Goal: Information Seeking & Learning: Learn about a topic

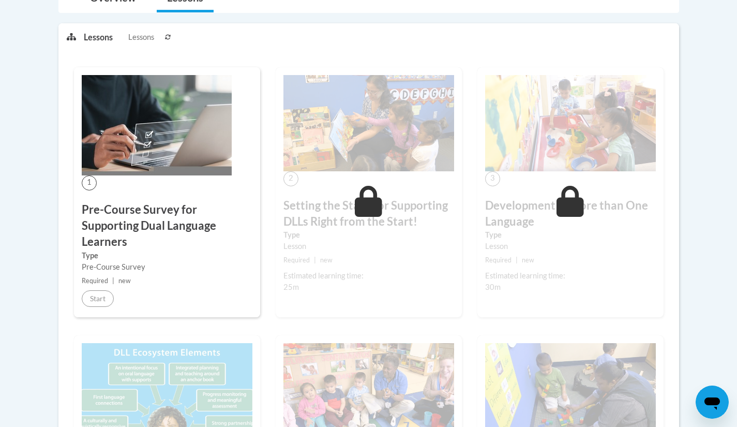
scroll to position [275, 0]
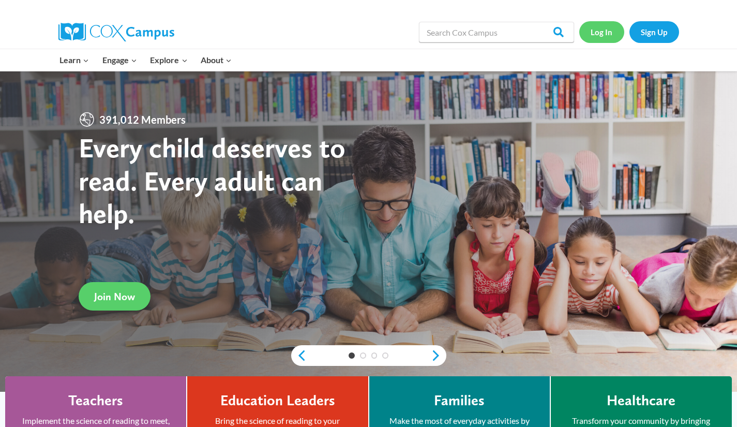
click at [603, 30] on link "Log In" at bounding box center [601, 31] width 45 height 21
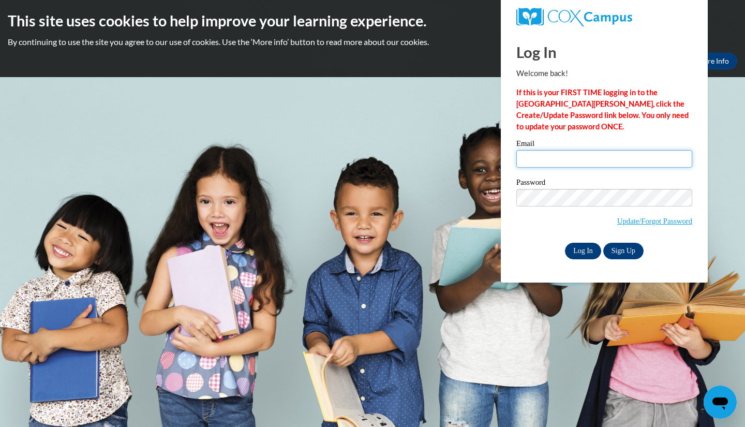
type input "amanda.wilkins@fairfieldcountyohio.gov"
click at [579, 246] on input "Log In" at bounding box center [583, 251] width 36 height 17
click at [580, 249] on input "Log In" at bounding box center [583, 251] width 36 height 17
click at [581, 253] on input "Log In" at bounding box center [583, 251] width 36 height 17
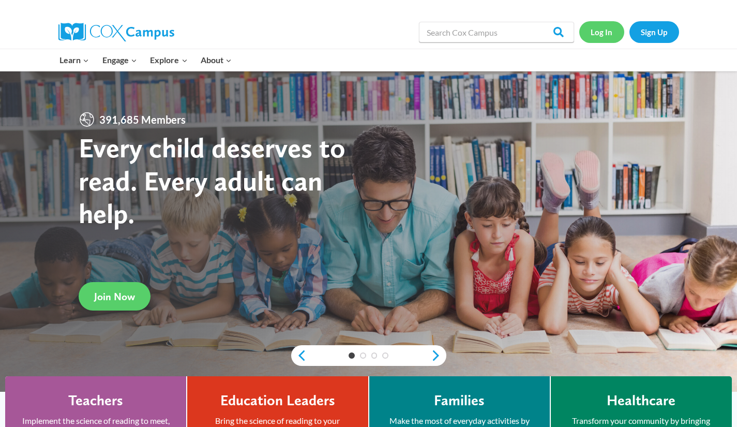
click at [598, 30] on link "Log In" at bounding box center [601, 31] width 45 height 21
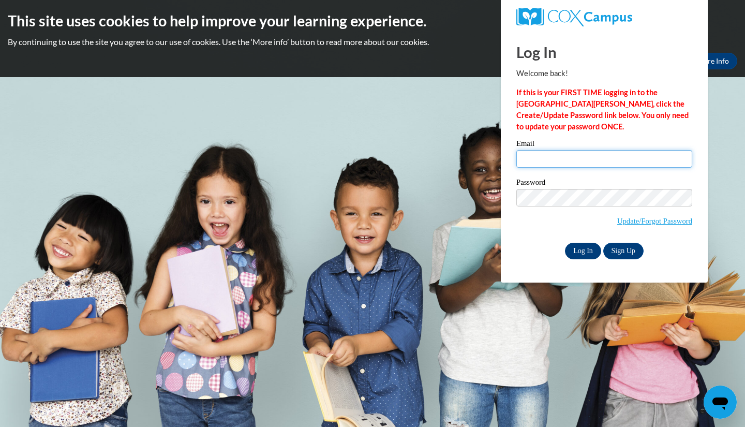
type input "amanda.wilkins@fairfieldcountyohio.gov"
click at [584, 247] on input "Log In" at bounding box center [583, 251] width 36 height 17
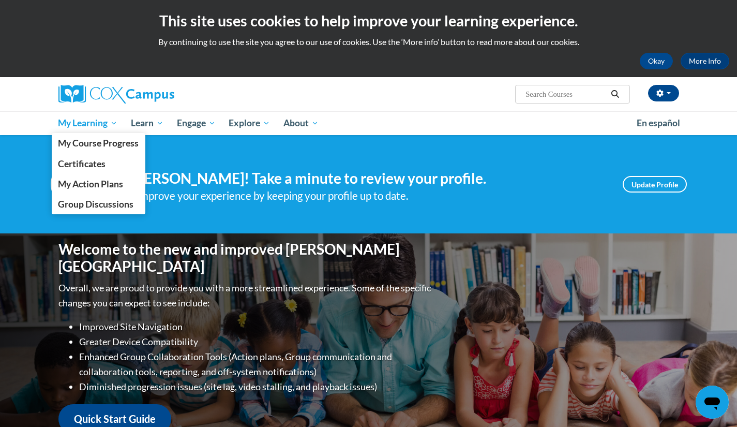
click at [100, 125] on span "My Learning" at bounding box center [87, 123] width 59 height 12
click at [97, 142] on span "My Course Progress" at bounding box center [98, 143] width 81 height 11
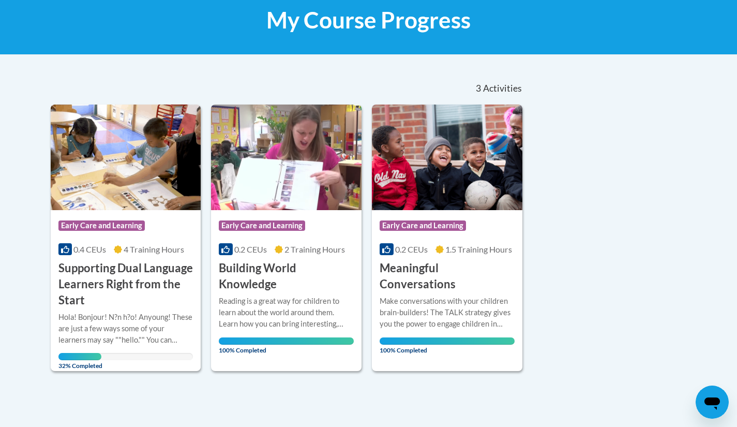
scroll to position [167, 0]
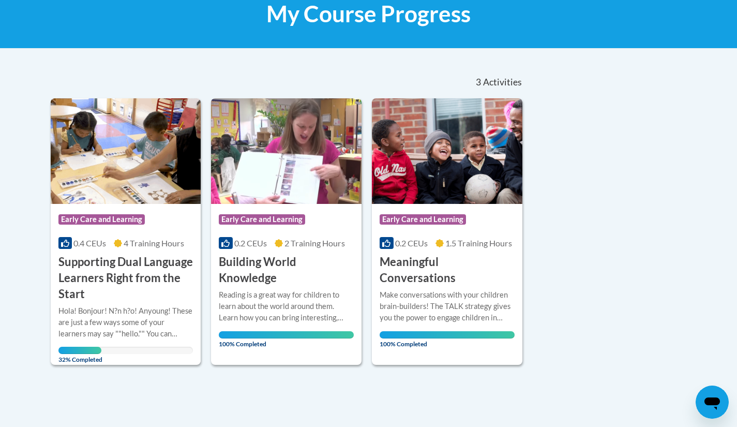
click at [116, 253] on div "Course Category: Early Care and Learning 0.4 CEUs 4 Training Hours COURSE Suppo…" at bounding box center [126, 253] width 150 height 98
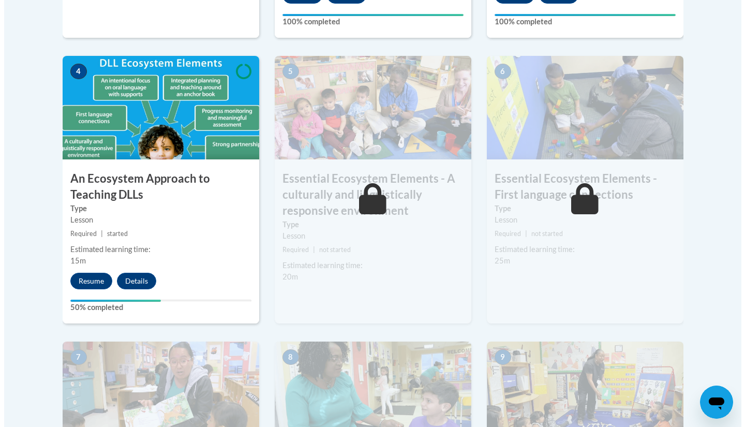
scroll to position [617, 0]
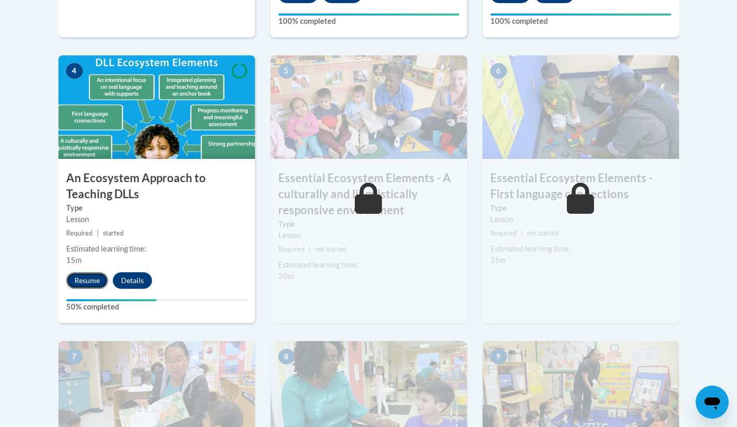
click at [93, 282] on button "Resume" at bounding box center [87, 280] width 42 height 17
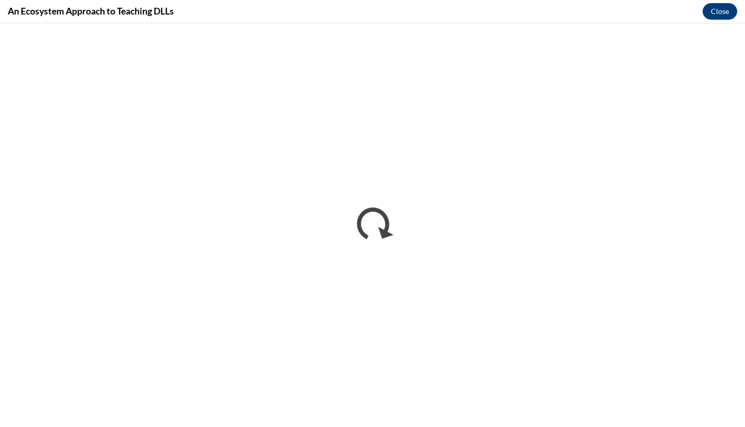
scroll to position [0, 0]
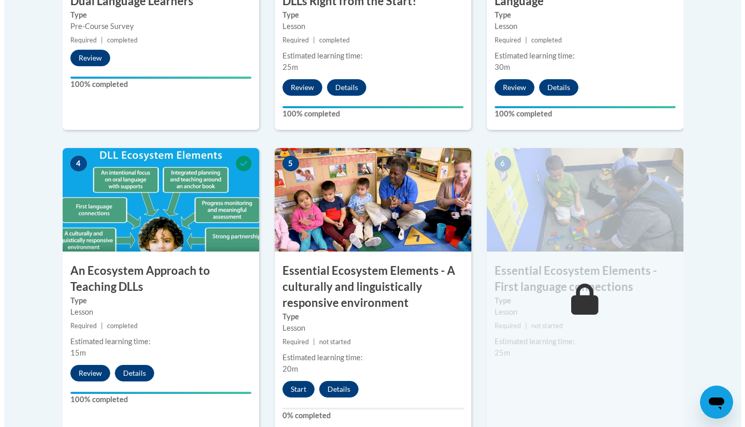
scroll to position [532, 0]
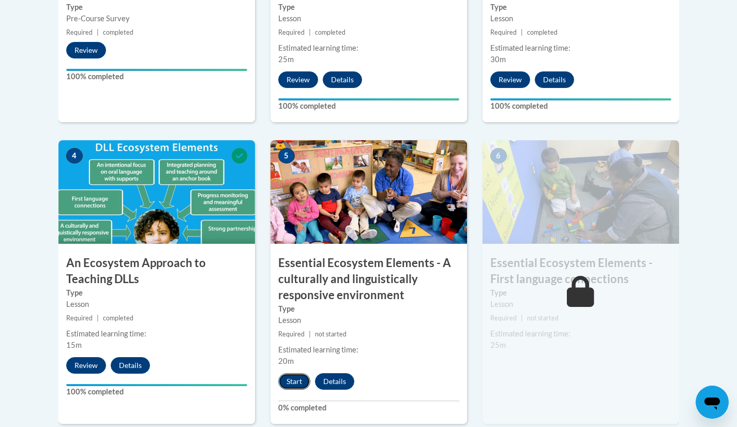
click at [295, 382] on button "Start" at bounding box center [294, 381] width 32 height 17
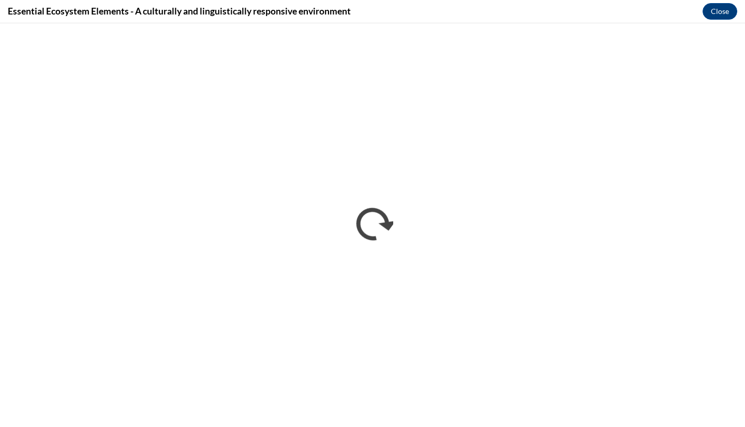
scroll to position [0, 0]
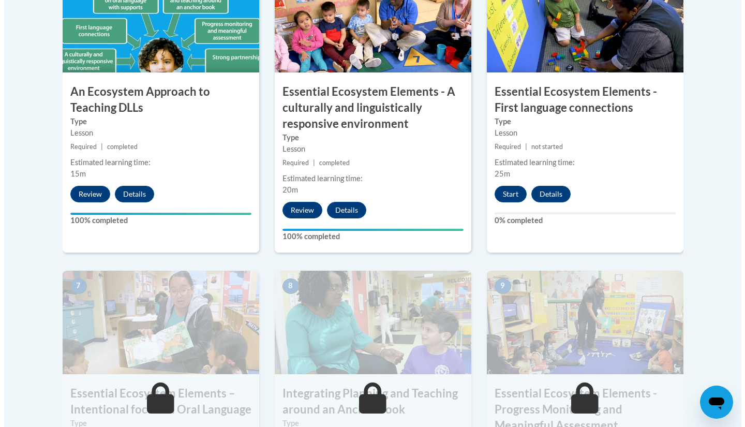
scroll to position [704, 0]
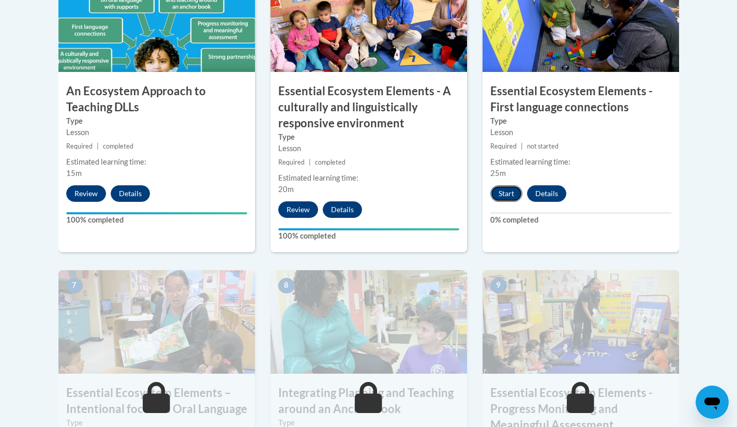
click at [507, 193] on button "Start" at bounding box center [506, 193] width 32 height 17
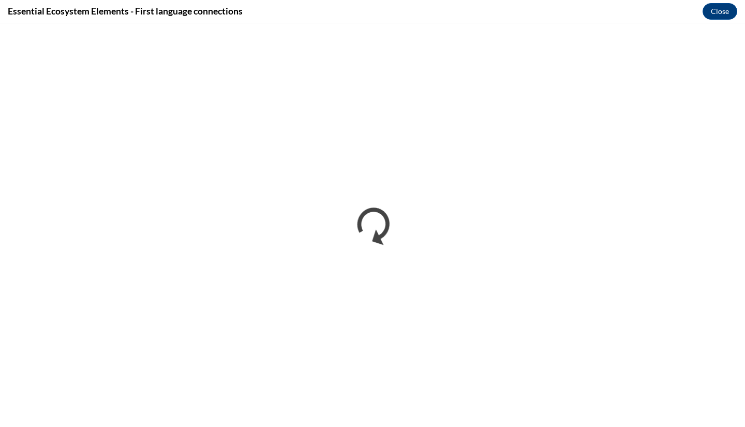
scroll to position [0, 0]
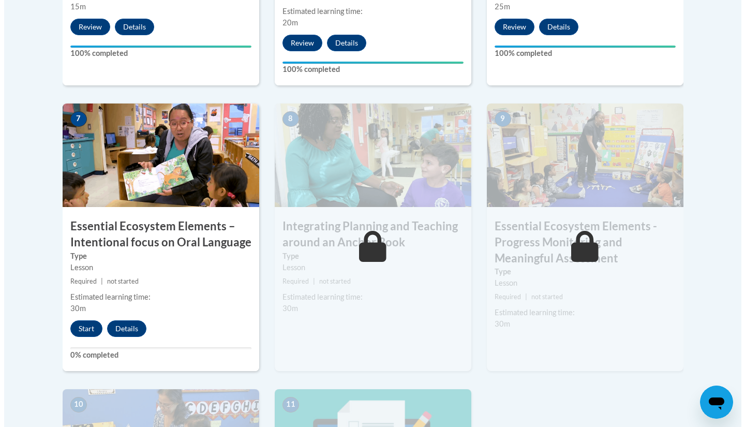
scroll to position [872, 0]
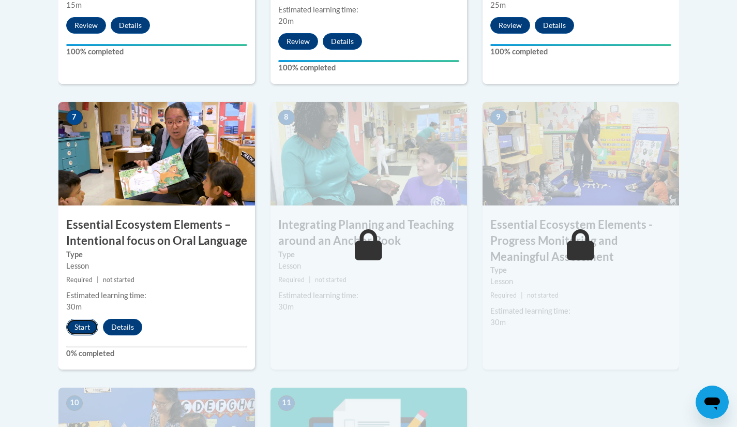
click at [84, 327] on button "Start" at bounding box center [82, 327] width 32 height 17
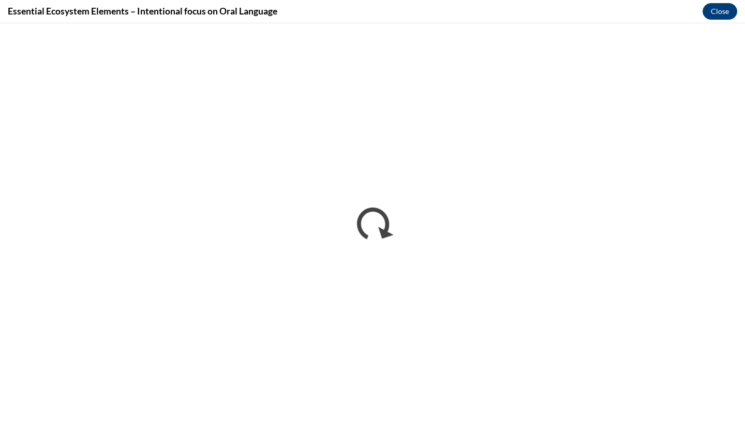
scroll to position [0, 0]
